Goal: Find specific page/section: Find specific page/section

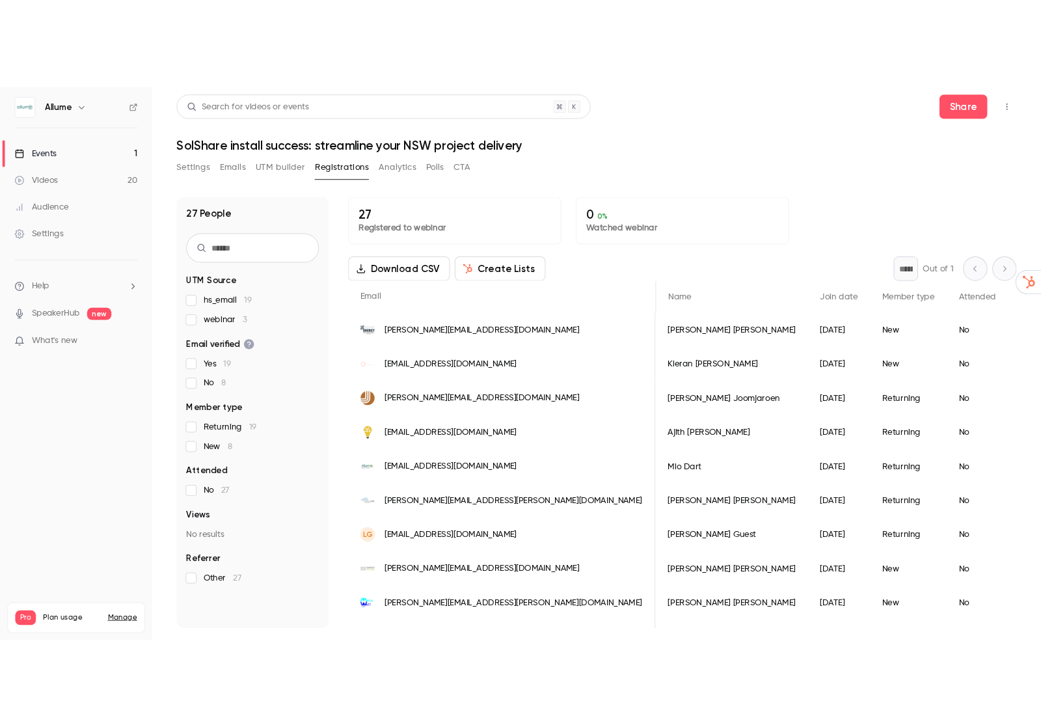
scroll to position [0, 1232]
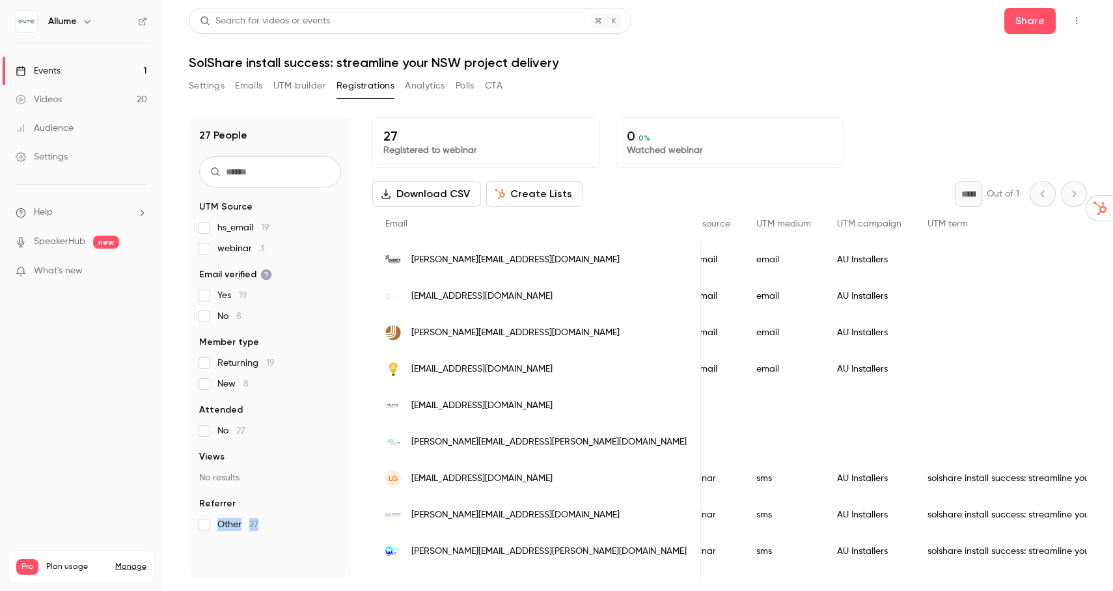
click at [231, 590] on html "Allume Events 1 Videos 20 Audience Settings Help SpeakerHub new What's new Pro …" at bounding box center [556, 295] width 1113 height 591
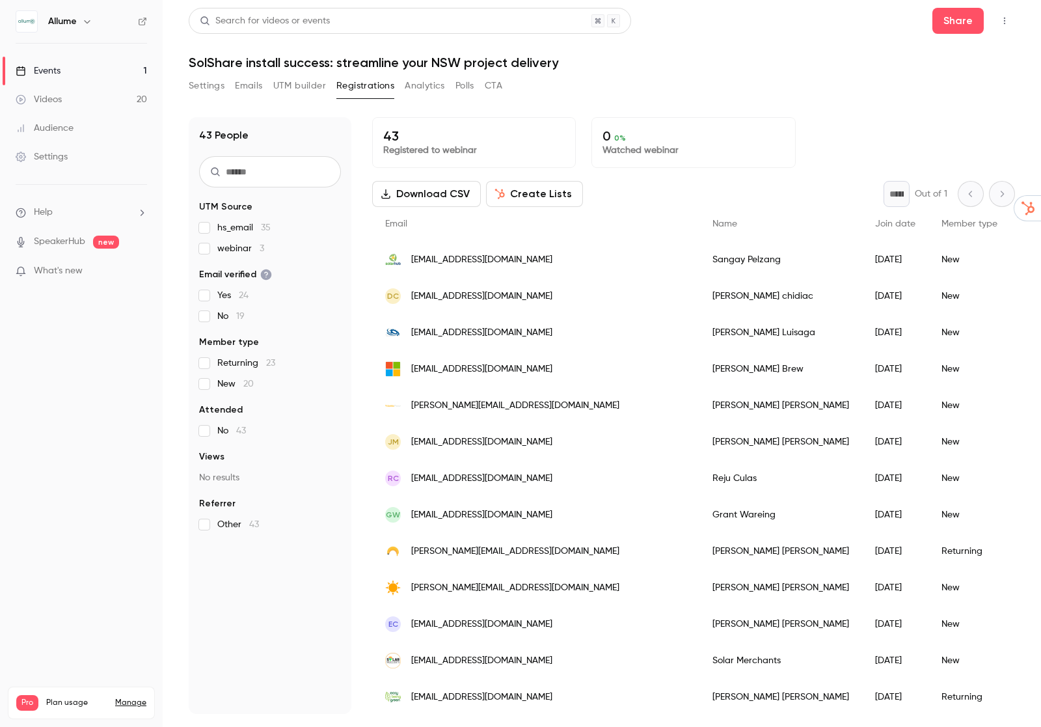
click at [256, 81] on button "Emails" at bounding box center [248, 85] width 27 height 21
